Goal: Transaction & Acquisition: Subscribe to service/newsletter

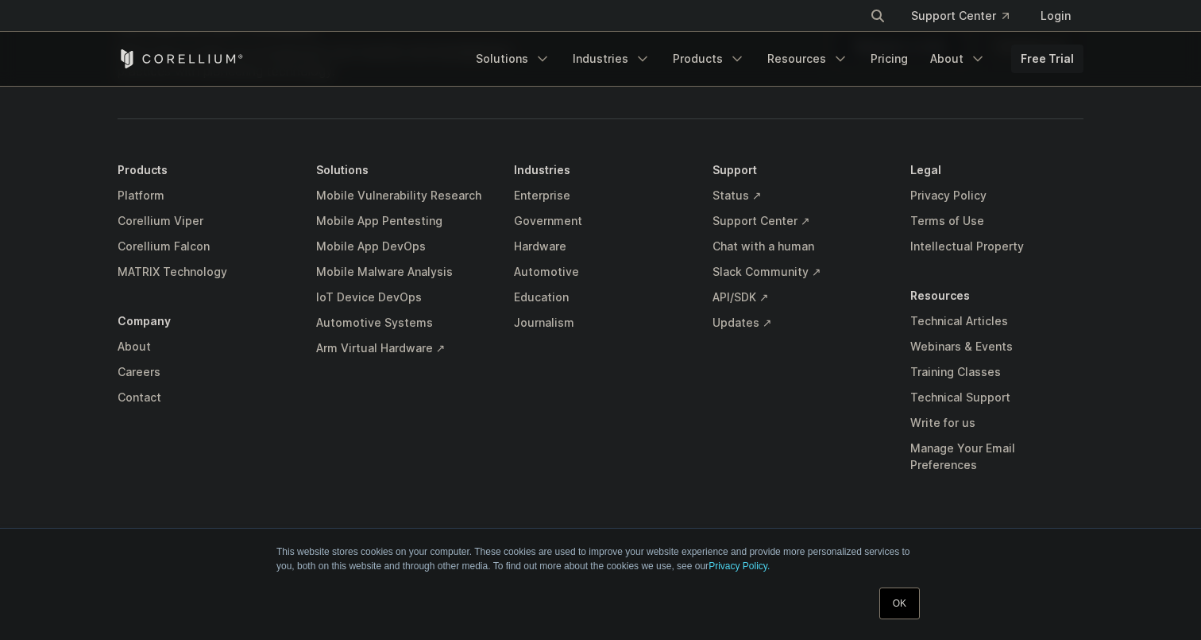
scroll to position [3744, 0]
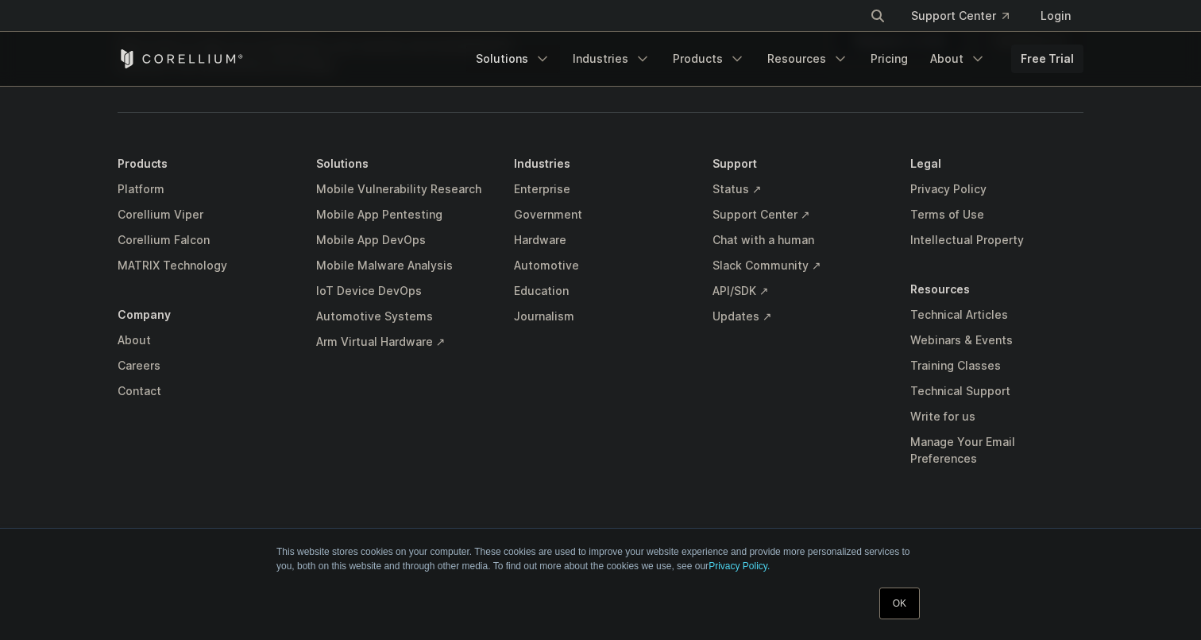
click at [529, 68] on link "Solutions" at bounding box center [513, 58] width 94 height 29
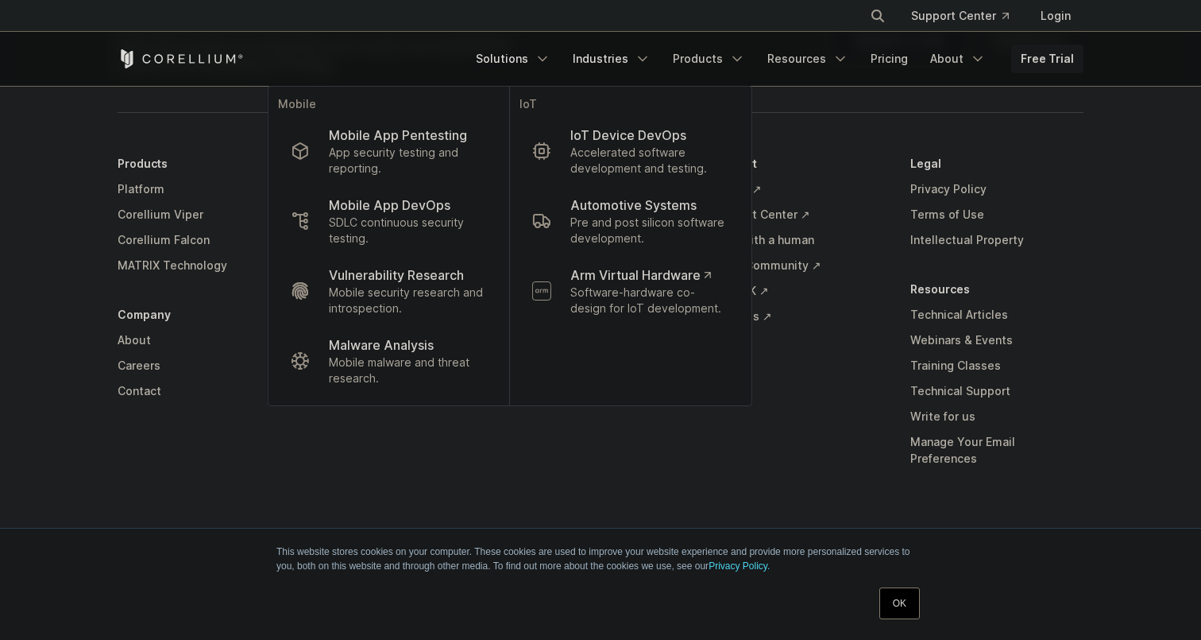
click at [641, 59] on link "Industries" at bounding box center [611, 58] width 97 height 29
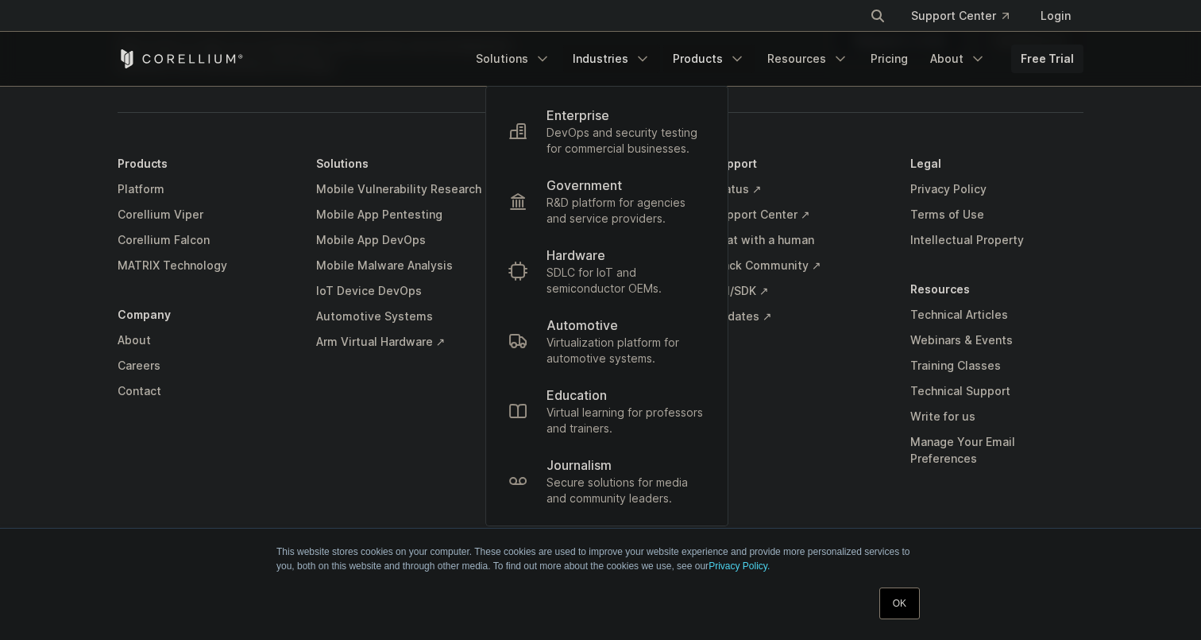
click at [698, 58] on link "Products" at bounding box center [708, 58] width 91 height 29
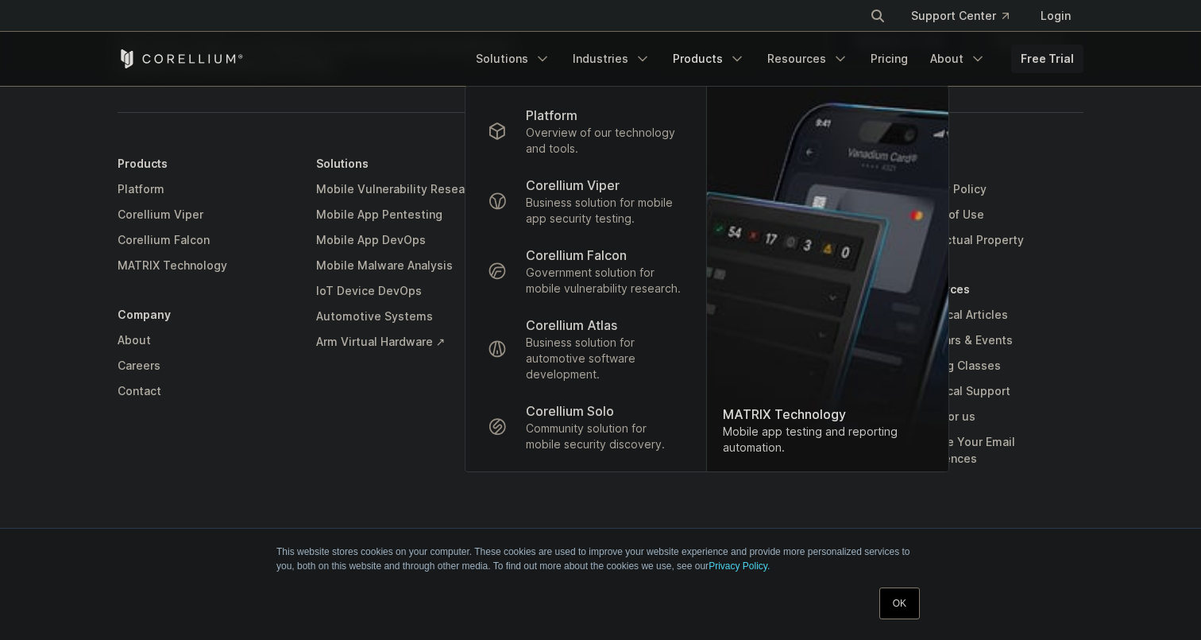
click at [698, 58] on link "Products" at bounding box center [708, 58] width 91 height 29
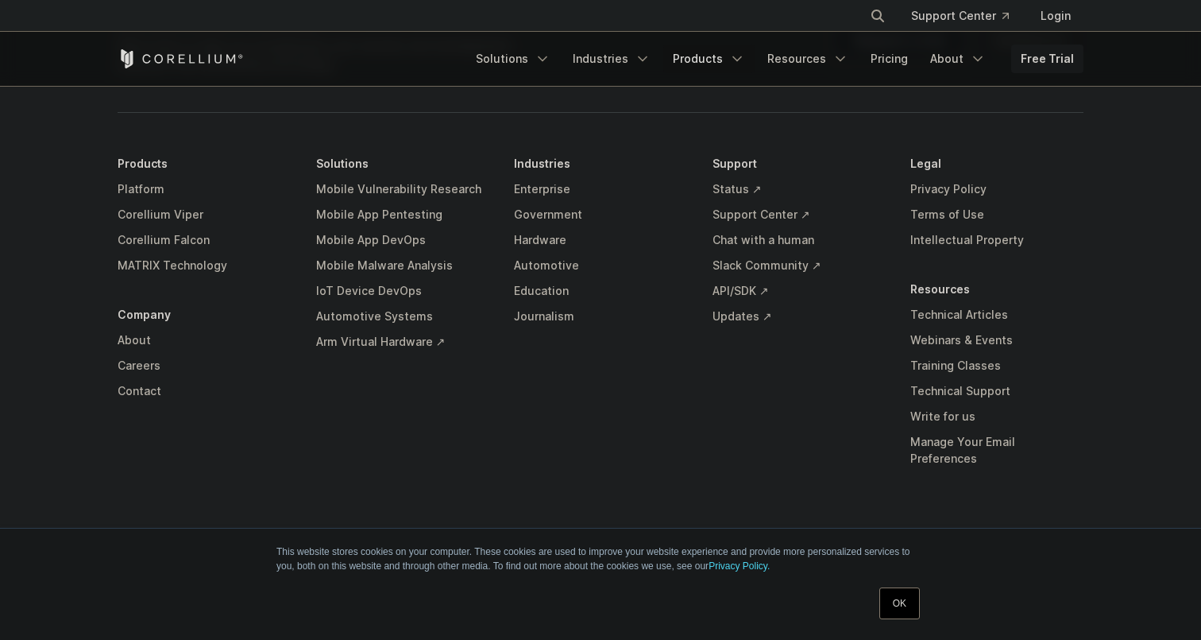
click at [698, 58] on link "Products" at bounding box center [708, 58] width 91 height 29
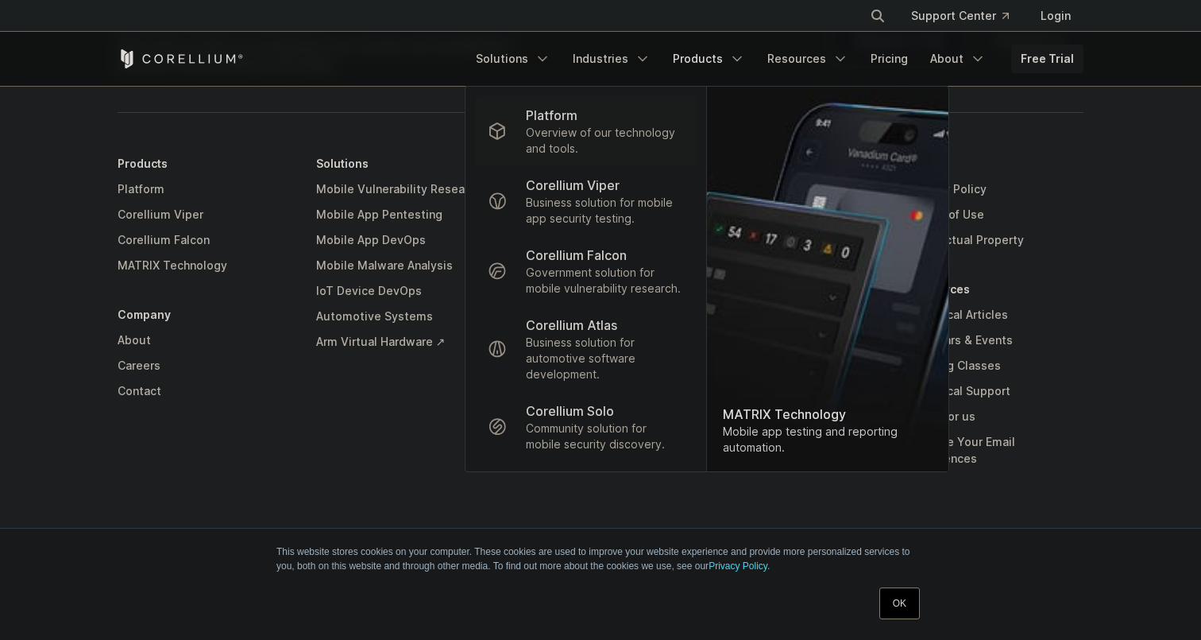
click at [644, 101] on link "Platform Overview of our technology and tools." at bounding box center [586, 131] width 222 height 70
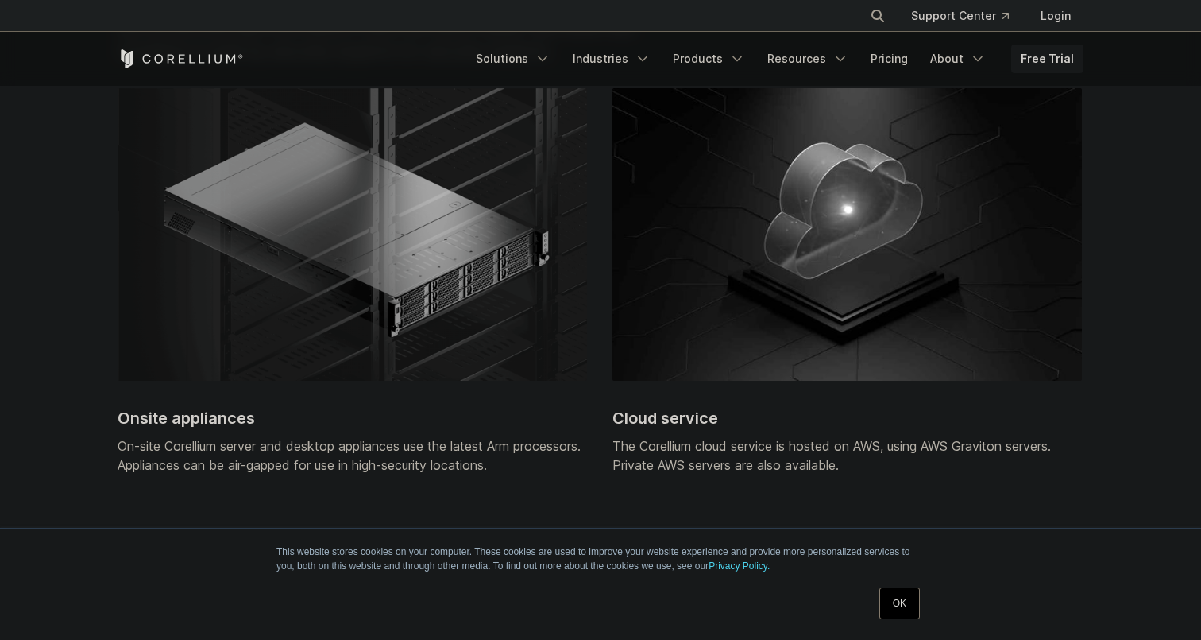
scroll to position [4076, 0]
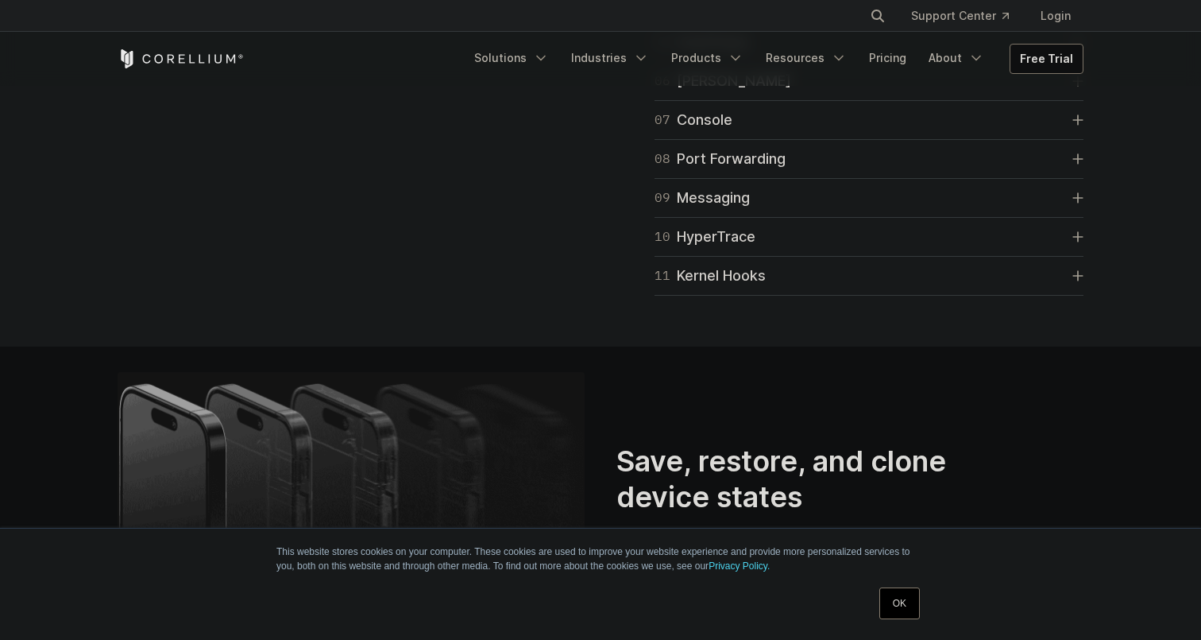
scroll to position [2698, 0]
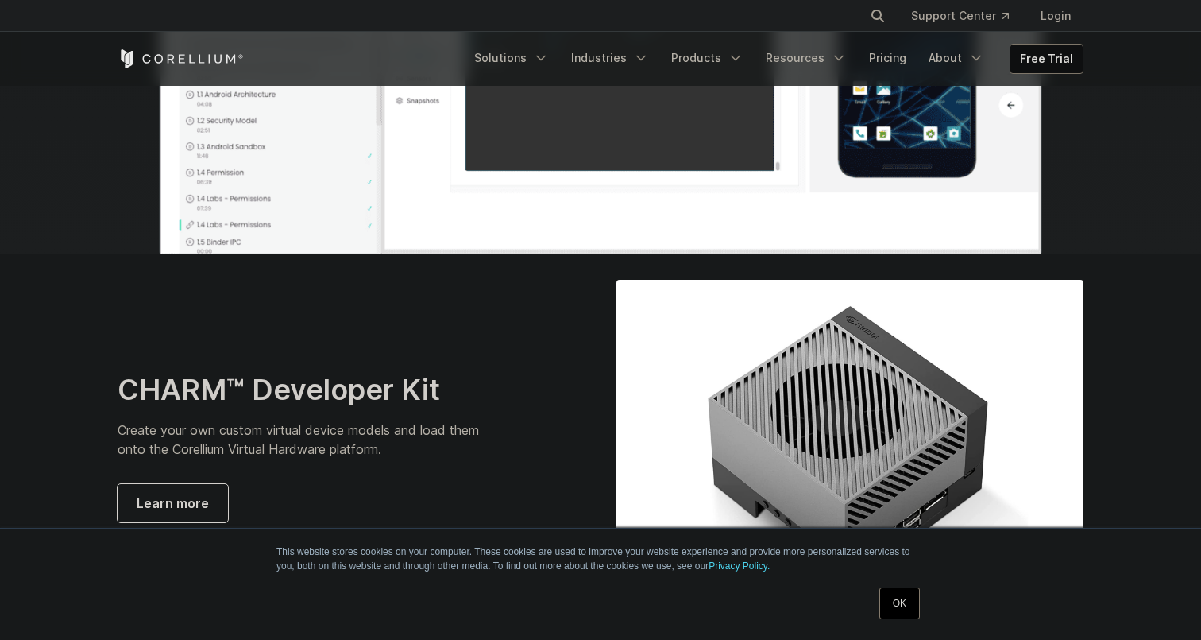
scroll to position [5498, 0]
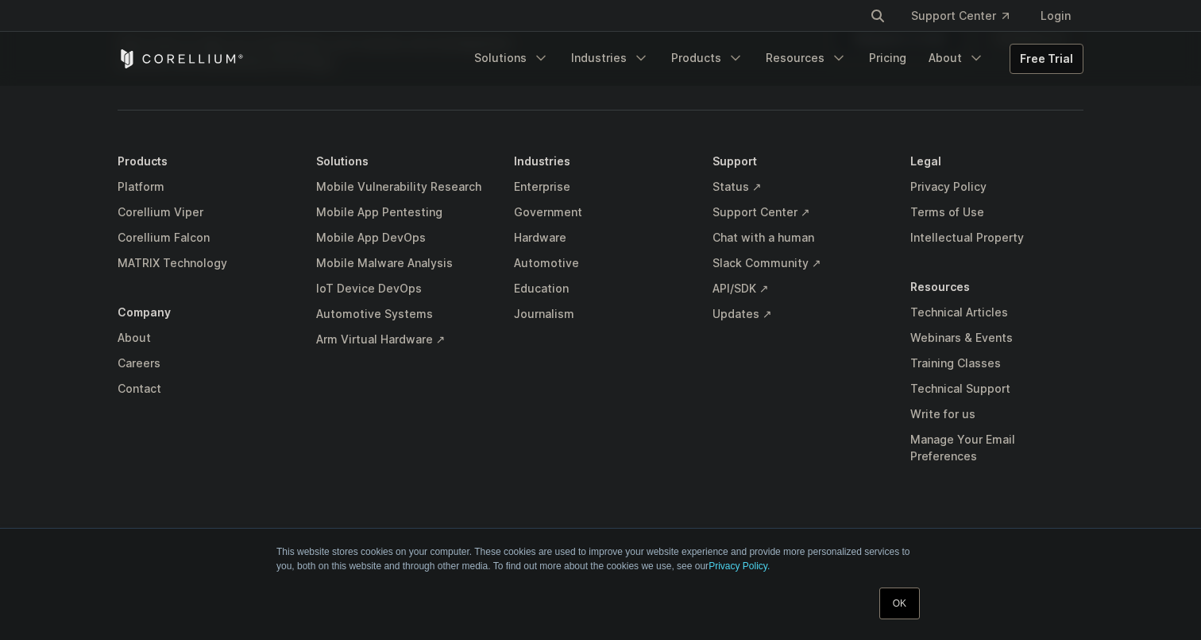
scroll to position [7703, 0]
click at [1043, 57] on link "Free Trial" at bounding box center [1047, 58] width 72 height 29
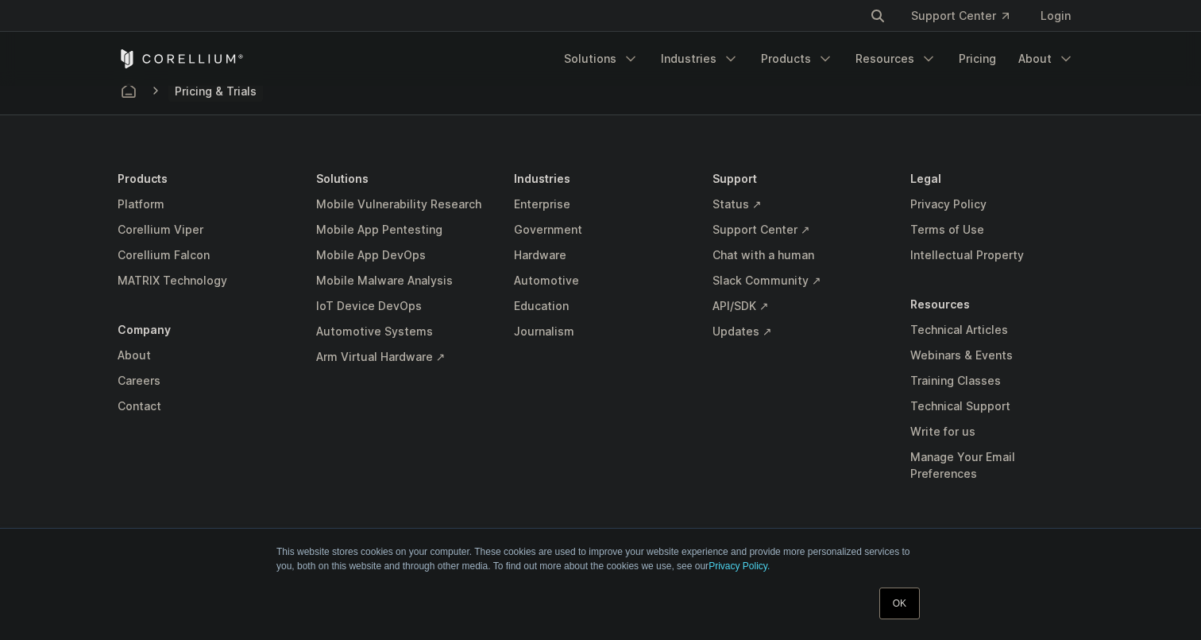
scroll to position [2845, 0]
click at [241, 94] on span "Pricing & Trials" at bounding box center [215, 90] width 95 height 22
click at [158, 90] on icon at bounding box center [155, 89] width 13 height 13
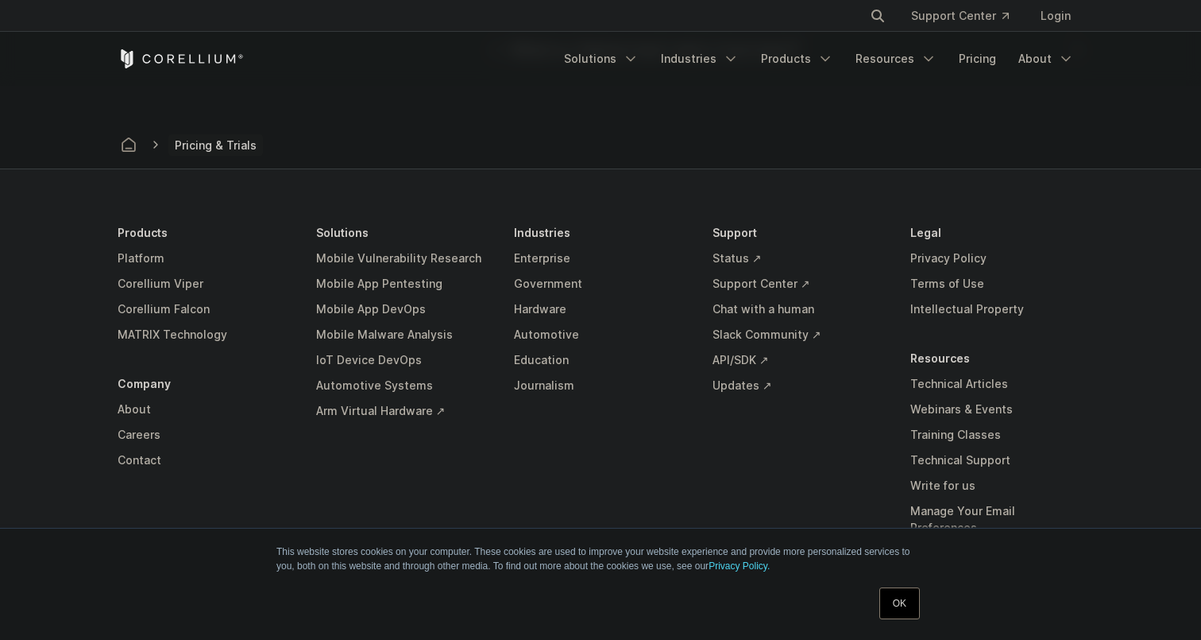
scroll to position [2789, 0]
click at [192, 144] on span "Pricing & Trials" at bounding box center [215, 147] width 95 height 22
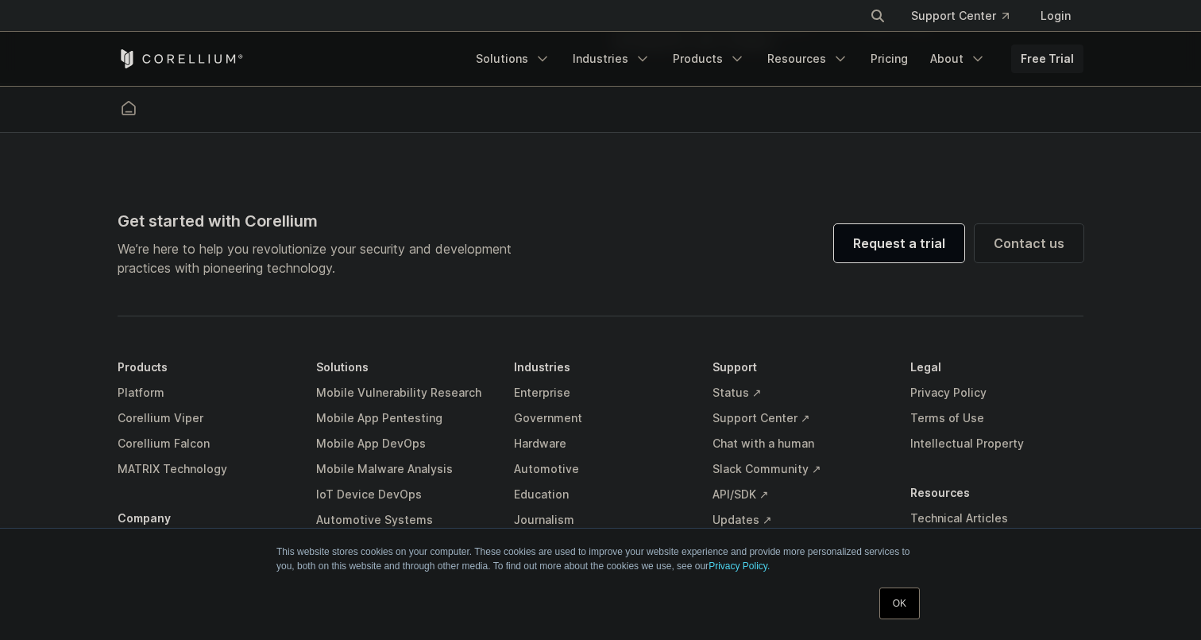
scroll to position [3744, 0]
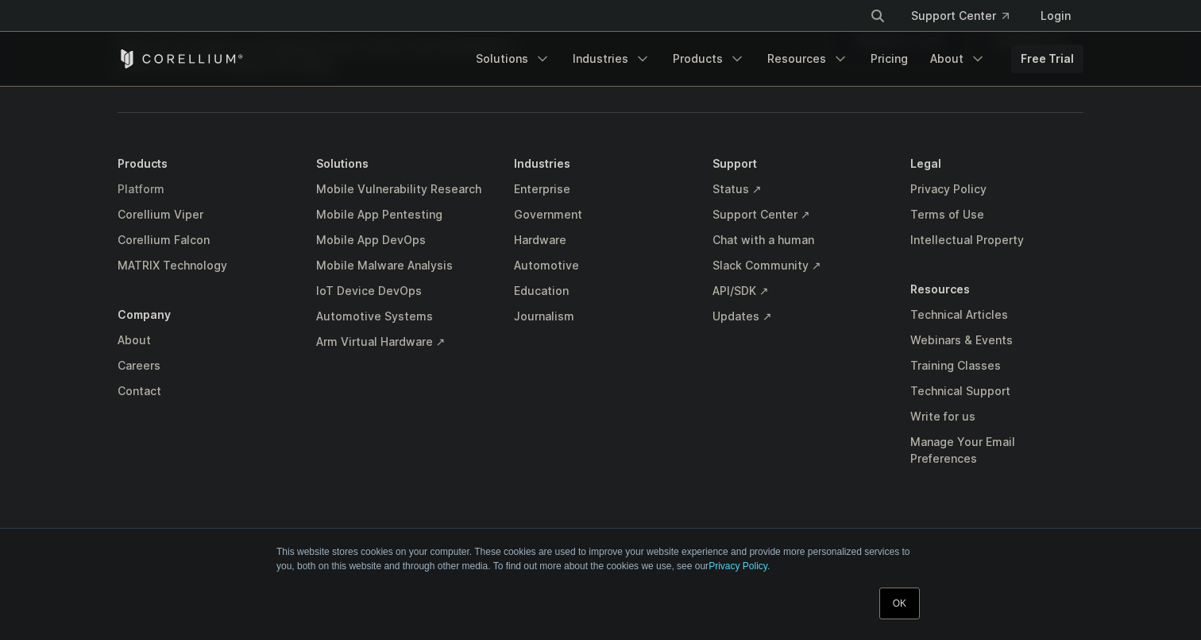
click at [153, 202] on link "Platform" at bounding box center [204, 188] width 173 height 25
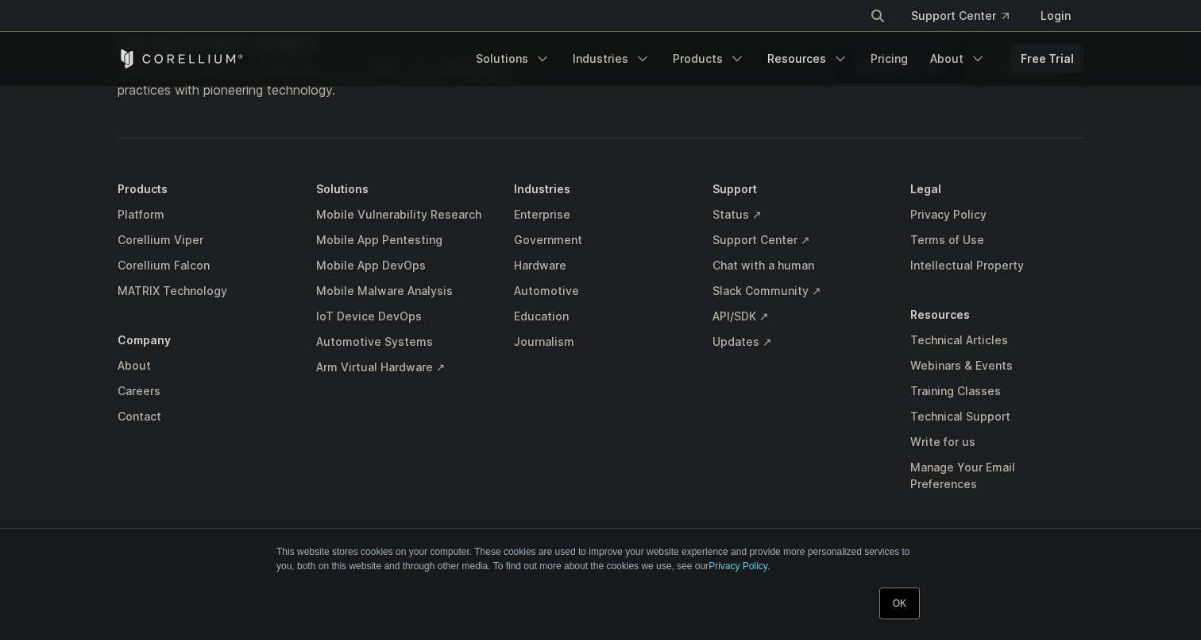
scroll to position [5027, 0]
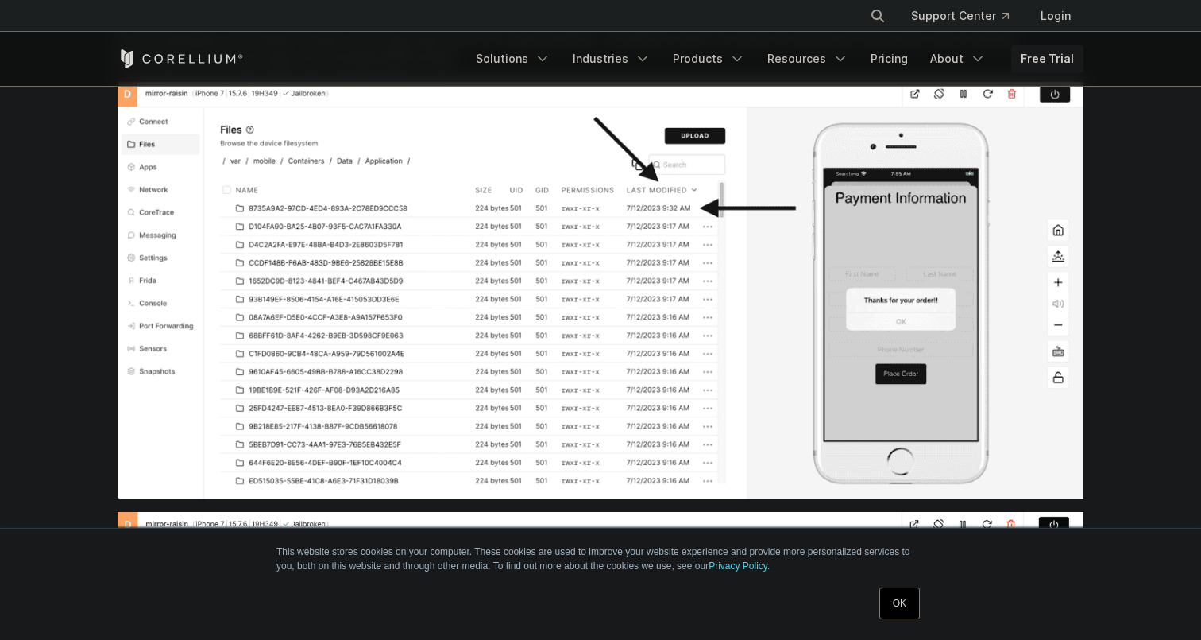
scroll to position [22485, 0]
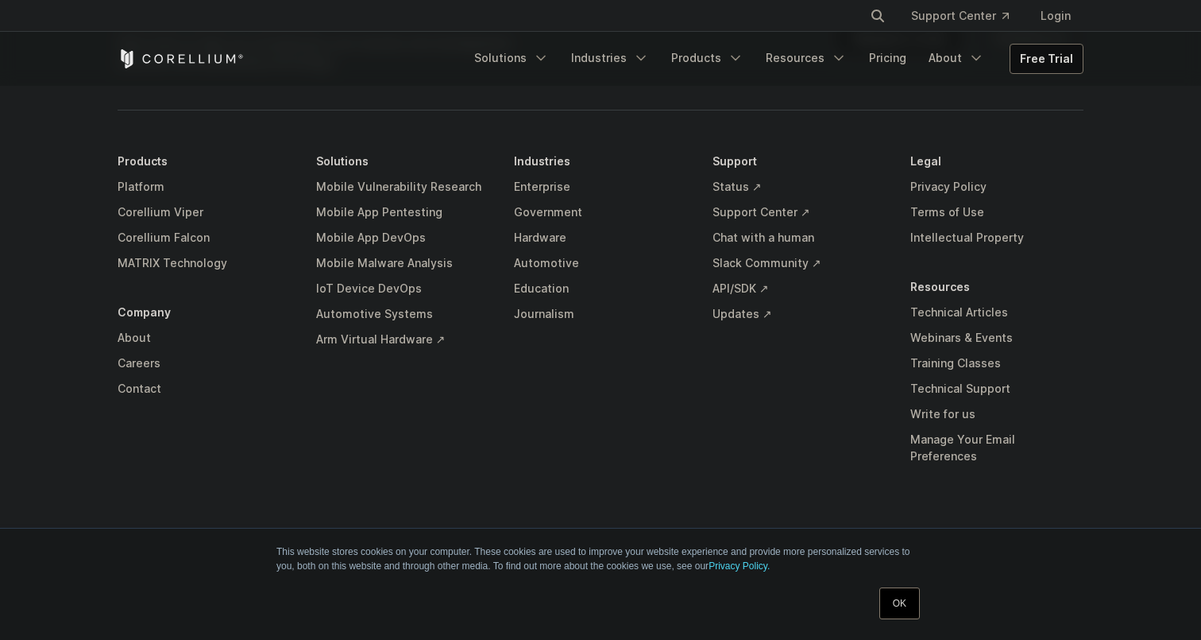
scroll to position [7437, 0]
click at [906, 56] on link "Request a trial" at bounding box center [899, 37] width 130 height 38
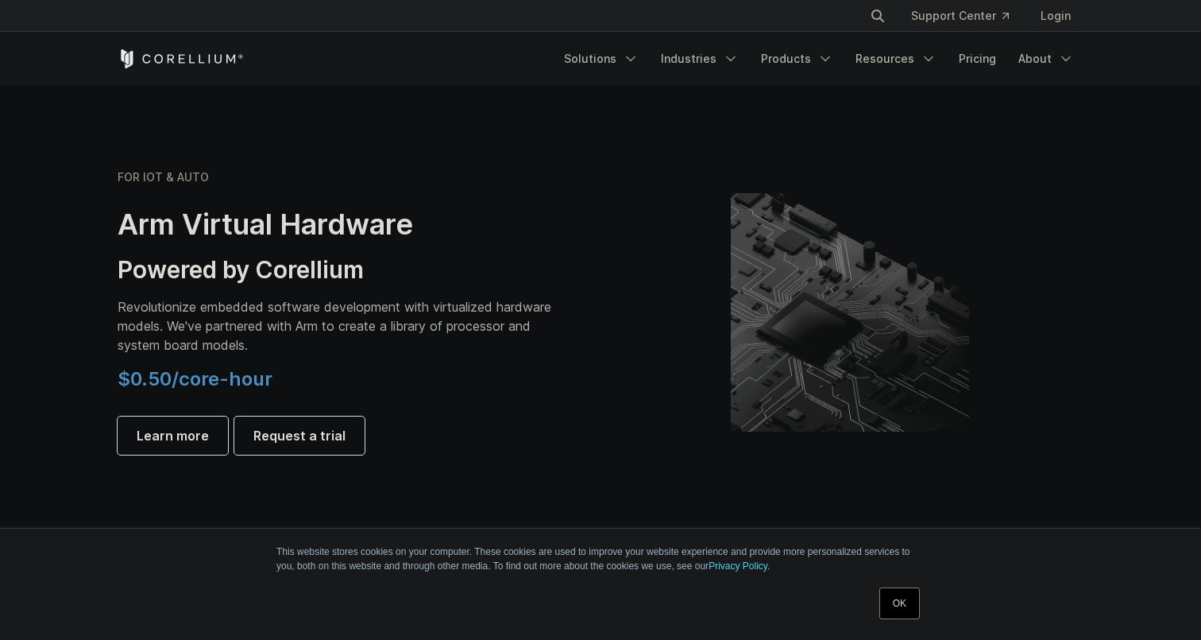
scroll to position [1764, 0]
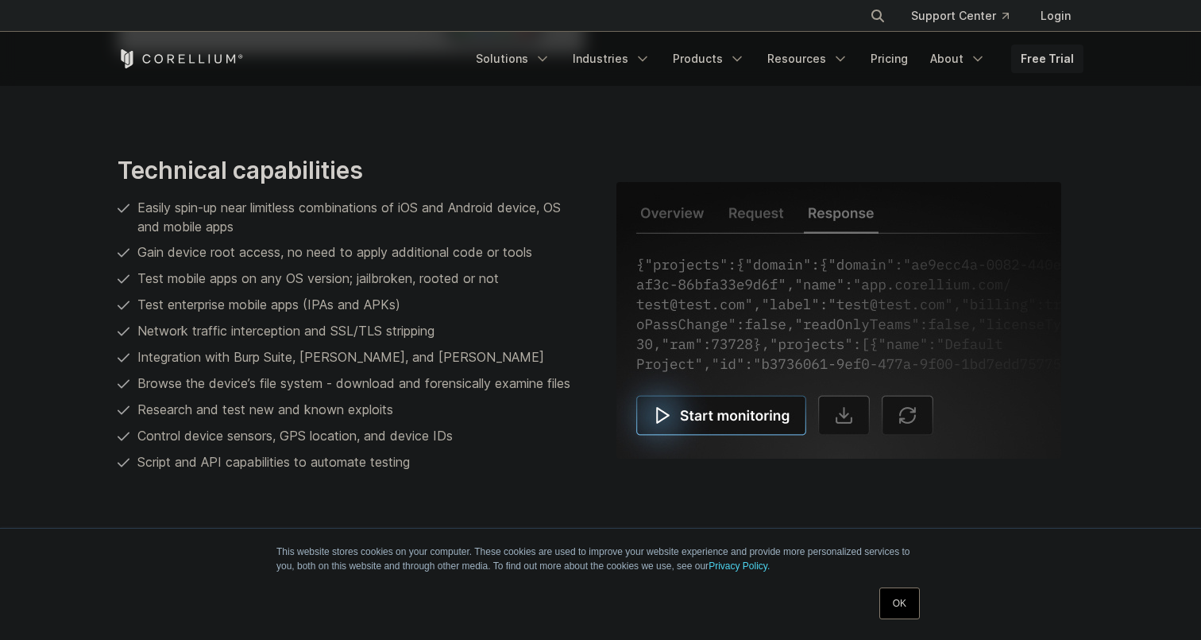
scroll to position [3194, 0]
click at [700, 416] on img at bounding box center [839, 319] width 445 height 277
